Goal: Task Accomplishment & Management: Manage account settings

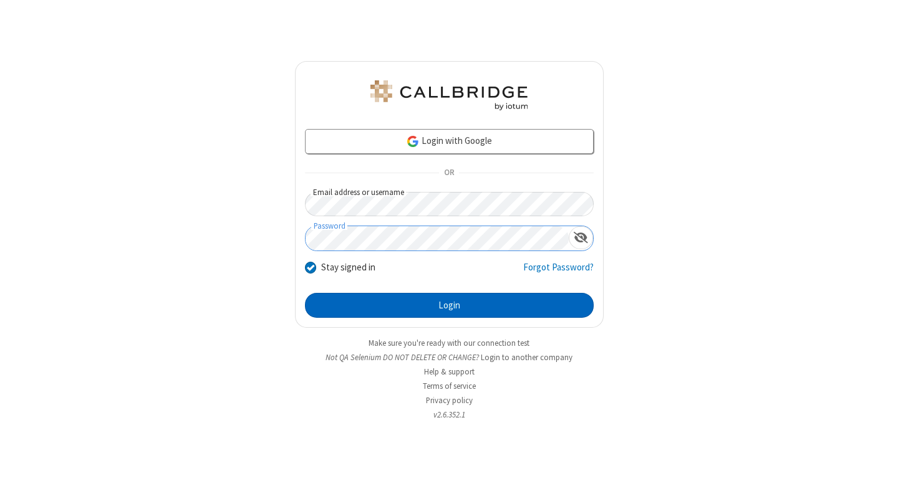
click at [449, 305] on button "Login" at bounding box center [449, 305] width 289 height 25
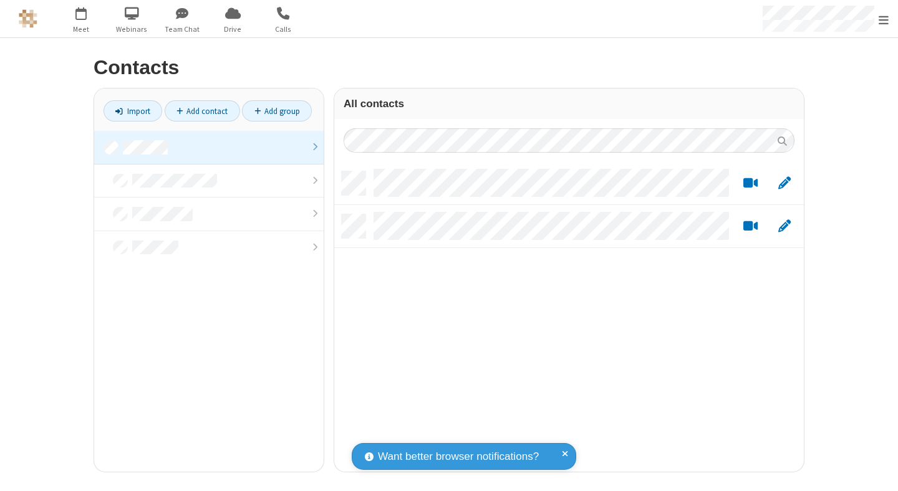
click at [209, 147] on link at bounding box center [208, 148] width 229 height 34
click at [277, 111] on link "Add group" at bounding box center [277, 110] width 70 height 21
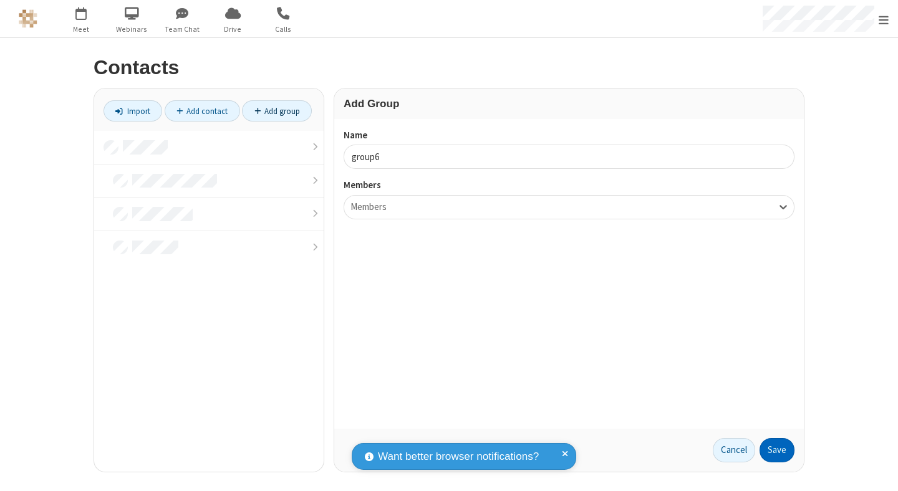
type input "group6"
click at [777, 450] on button "Save" at bounding box center [776, 450] width 35 height 25
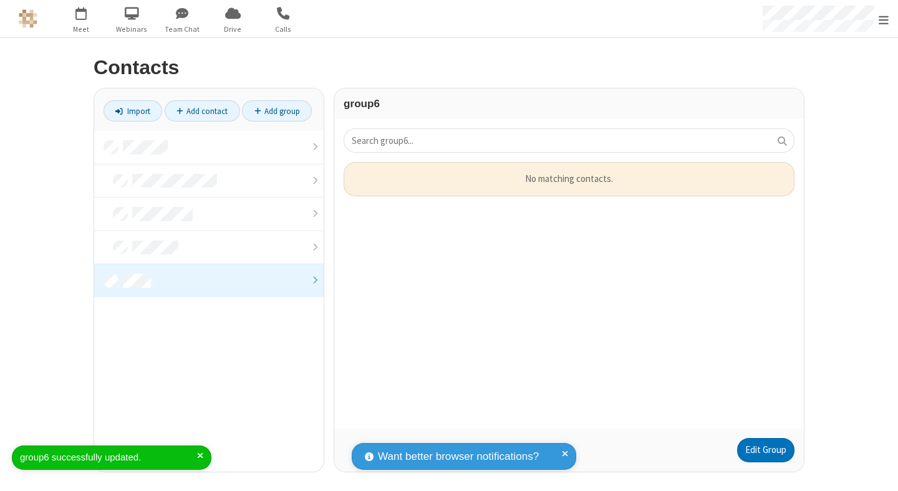
scroll to position [257, 460]
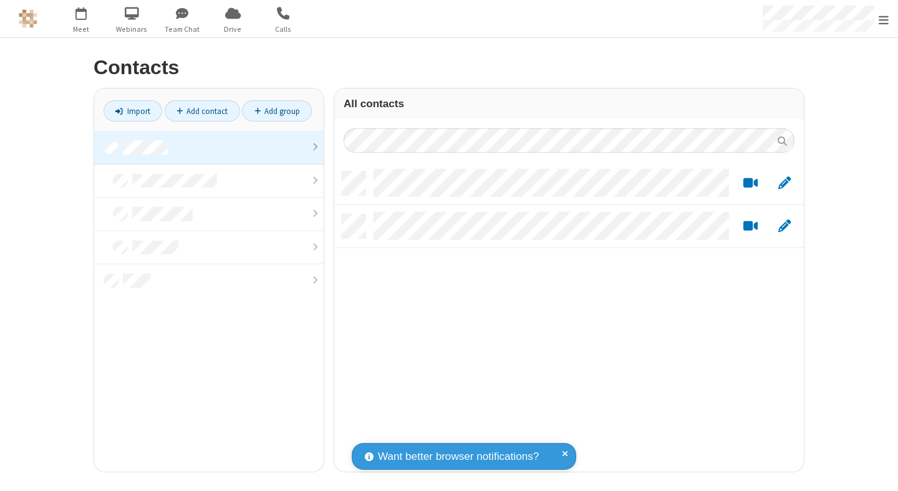
scroll to position [300, 460]
click at [209, 147] on link at bounding box center [208, 148] width 229 height 34
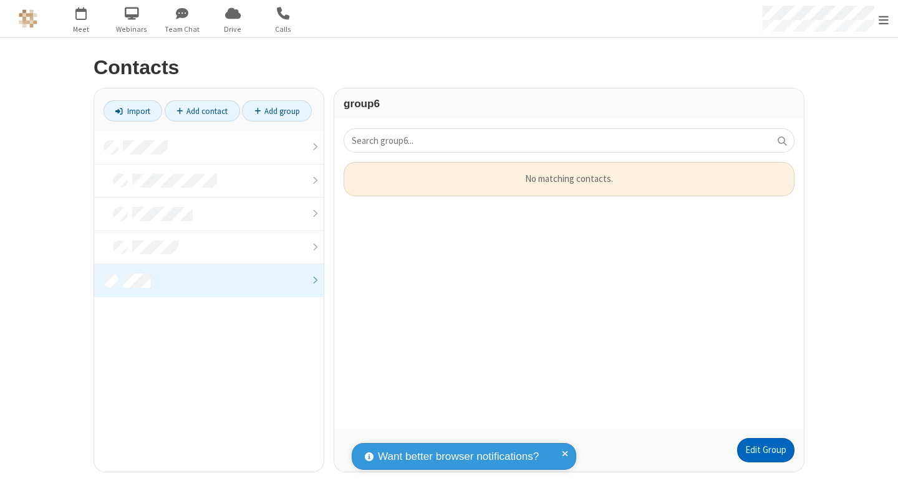
click at [765, 450] on link "Edit Group" at bounding box center [765, 450] width 57 height 25
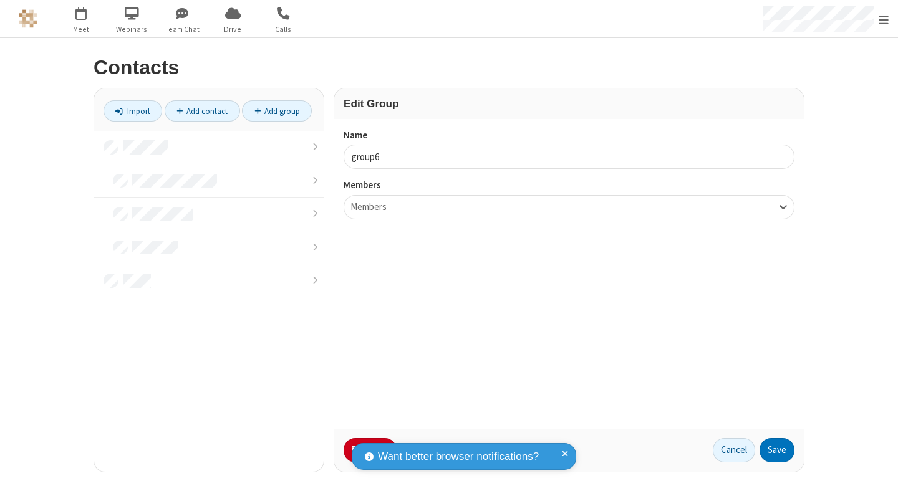
click at [0, 0] on button "No Thanks" at bounding box center [0, 0] width 0 height 0
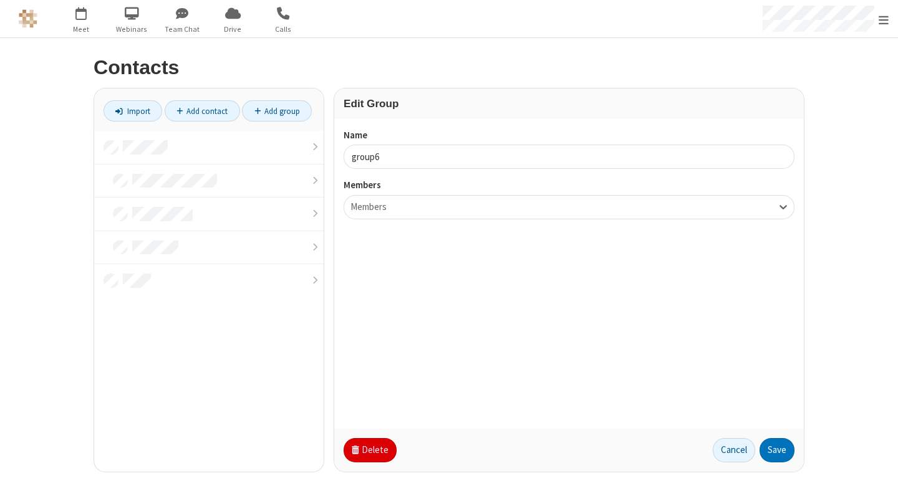
click at [368, 450] on button "Delete" at bounding box center [369, 450] width 53 height 25
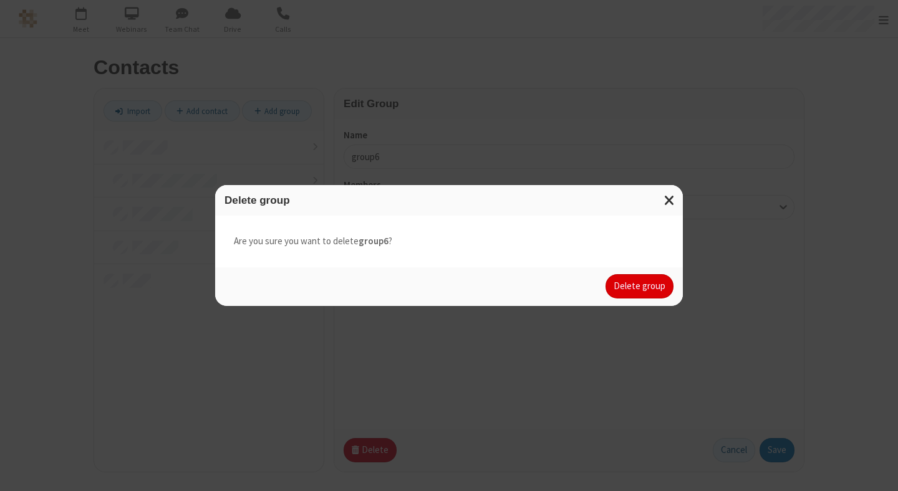
click at [640, 286] on button "Delete group" at bounding box center [639, 286] width 68 height 25
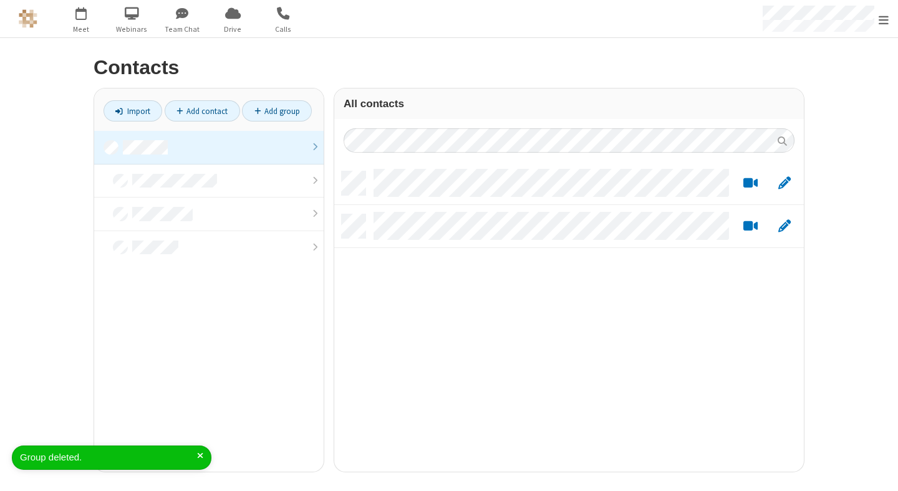
scroll to position [300, 460]
